Goal: Task Accomplishment & Management: Use online tool/utility

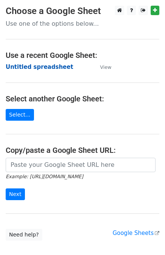
click at [40, 68] on strong "Untitled spreadsheet" at bounding box center [40, 67] width 68 height 7
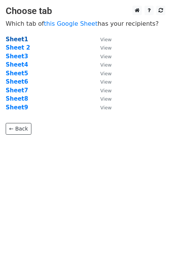
click at [12, 40] on strong "Sheet1" at bounding box center [17, 39] width 22 height 7
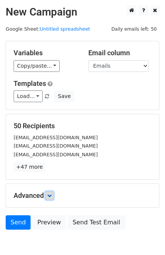
click at [50, 194] on icon at bounding box center [49, 195] width 5 height 5
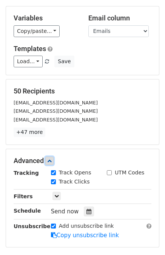
scroll to position [112, 0]
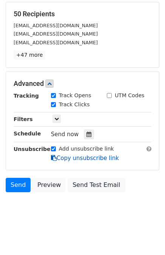
click at [67, 158] on link "Copy unsubscribe link" at bounding box center [85, 158] width 68 height 7
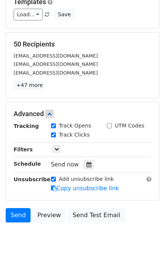
scroll to position [0, 0]
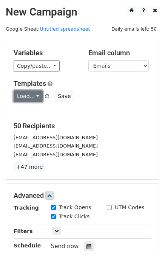
click at [35, 97] on link "Load..." at bounding box center [28, 96] width 29 height 12
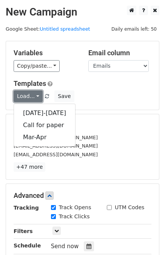
click at [35, 97] on link "Load..." at bounding box center [28, 96] width 29 height 12
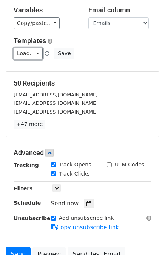
scroll to position [112, 0]
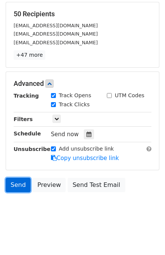
click at [19, 181] on link "Send" at bounding box center [18, 185] width 25 height 14
